Goal: Task Accomplishment & Management: Use online tool/utility

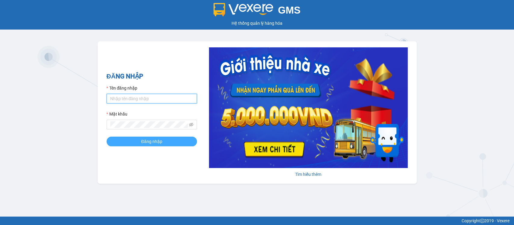
type input "hatv_bvlc.saoviet"
drag, startPoint x: 165, startPoint y: 143, endPoint x: 182, endPoint y: 141, distance: 17.6
click at [165, 143] on button "Đăng nhập" at bounding box center [152, 141] width 90 height 10
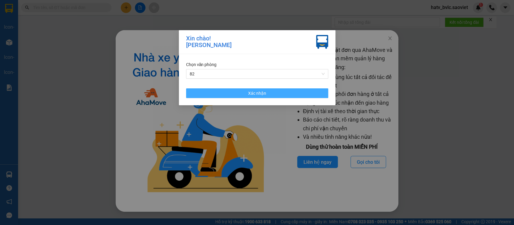
drag, startPoint x: 226, startPoint y: 91, endPoint x: 243, endPoint y: 90, distance: 17.8
click at [226, 92] on button "Xác nhận" at bounding box center [257, 93] width 142 height 10
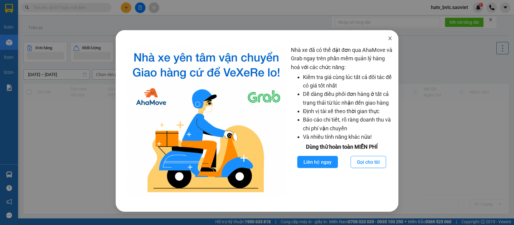
click at [389, 40] on icon "close" at bounding box center [389, 38] width 3 height 4
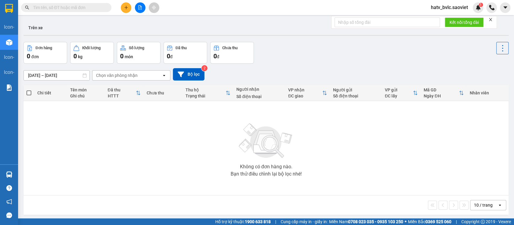
click at [63, 8] on input "text" at bounding box center [68, 7] width 71 height 7
paste input "0388042188"
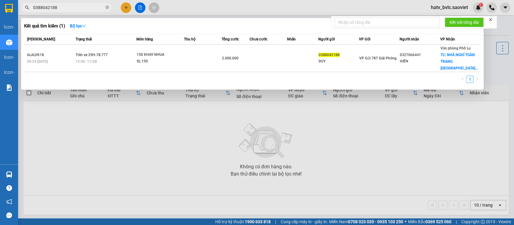
type input "0388042188"
